Goal: Information Seeking & Learning: Check status

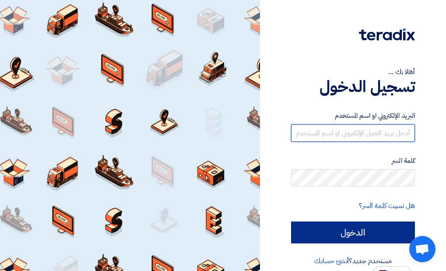
type input "[DEMOGRAPHIC_DATA][EMAIL_ADDRESS][DOMAIN_NAME]"
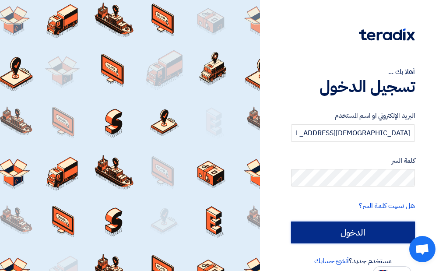
click at [349, 229] on input "الدخول" at bounding box center [353, 233] width 124 height 22
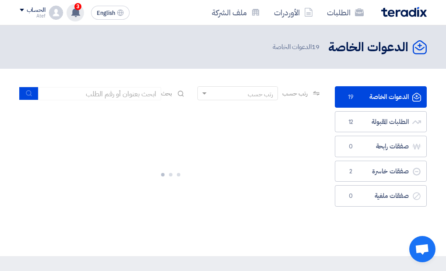
click at [81, 10] on icon at bounding box center [76, 12] width 10 height 10
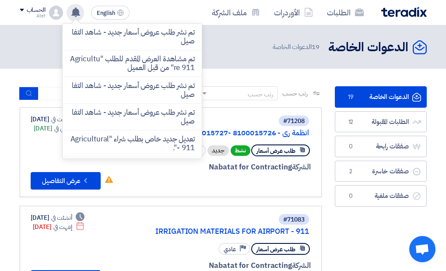
click at [123, 42] on p "تم نشر طلب عروض أسعار جديد - شاهد التفاصيل" at bounding box center [132, 37] width 125 height 18
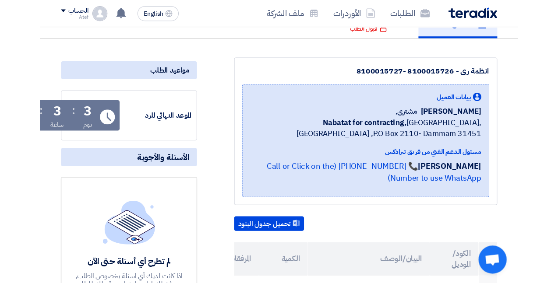
scroll to position [88, 0]
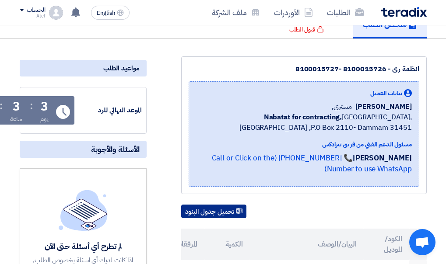
click at [203, 213] on button "تحميل جدول البنود" at bounding box center [213, 212] width 65 height 14
